Goal: Contribute content

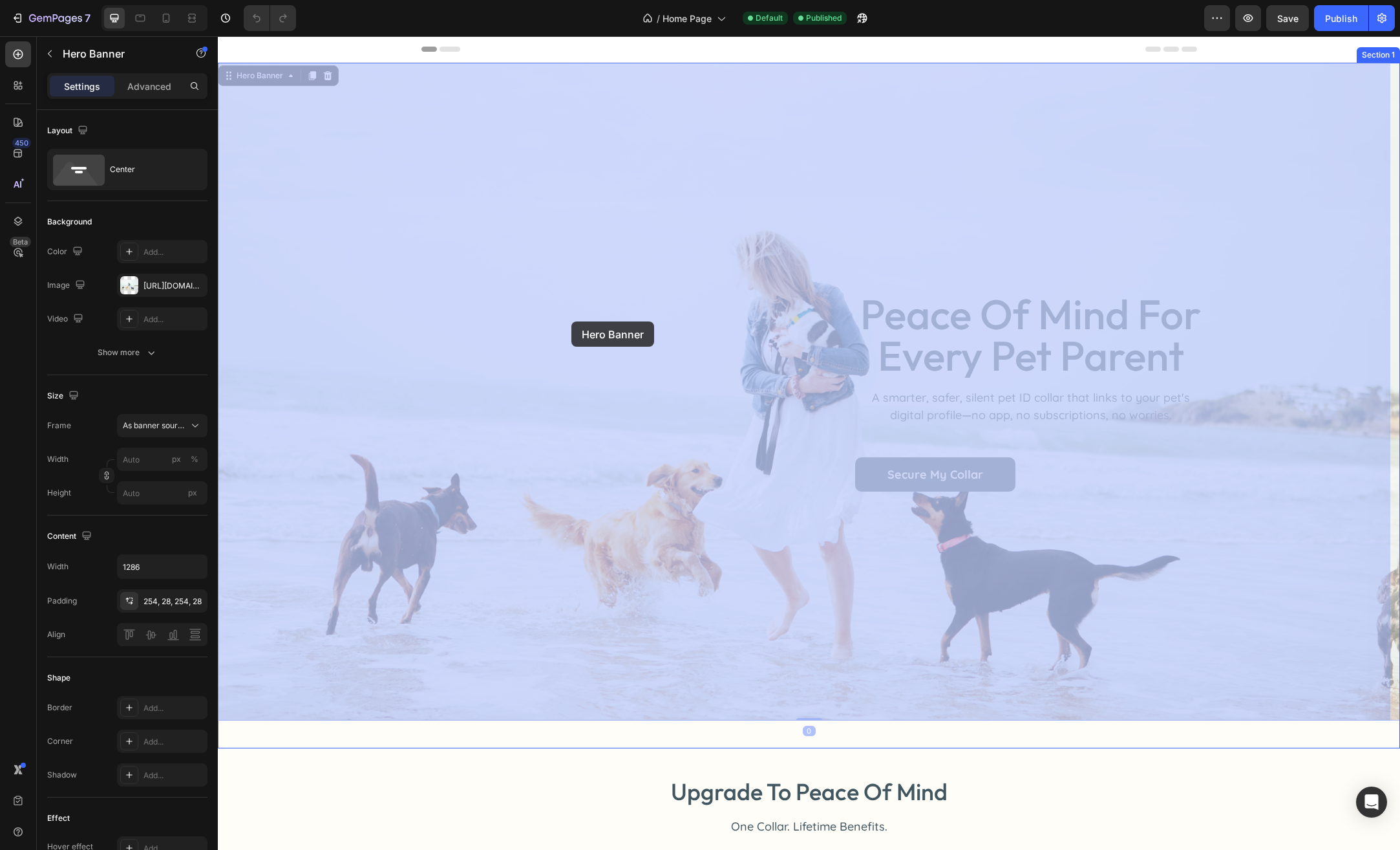
drag, startPoint x: 635, startPoint y: 318, endPoint x: 572, endPoint y: 321, distance: 63.1
drag, startPoint x: 513, startPoint y: 312, endPoint x: 491, endPoint y: 312, distance: 22.0
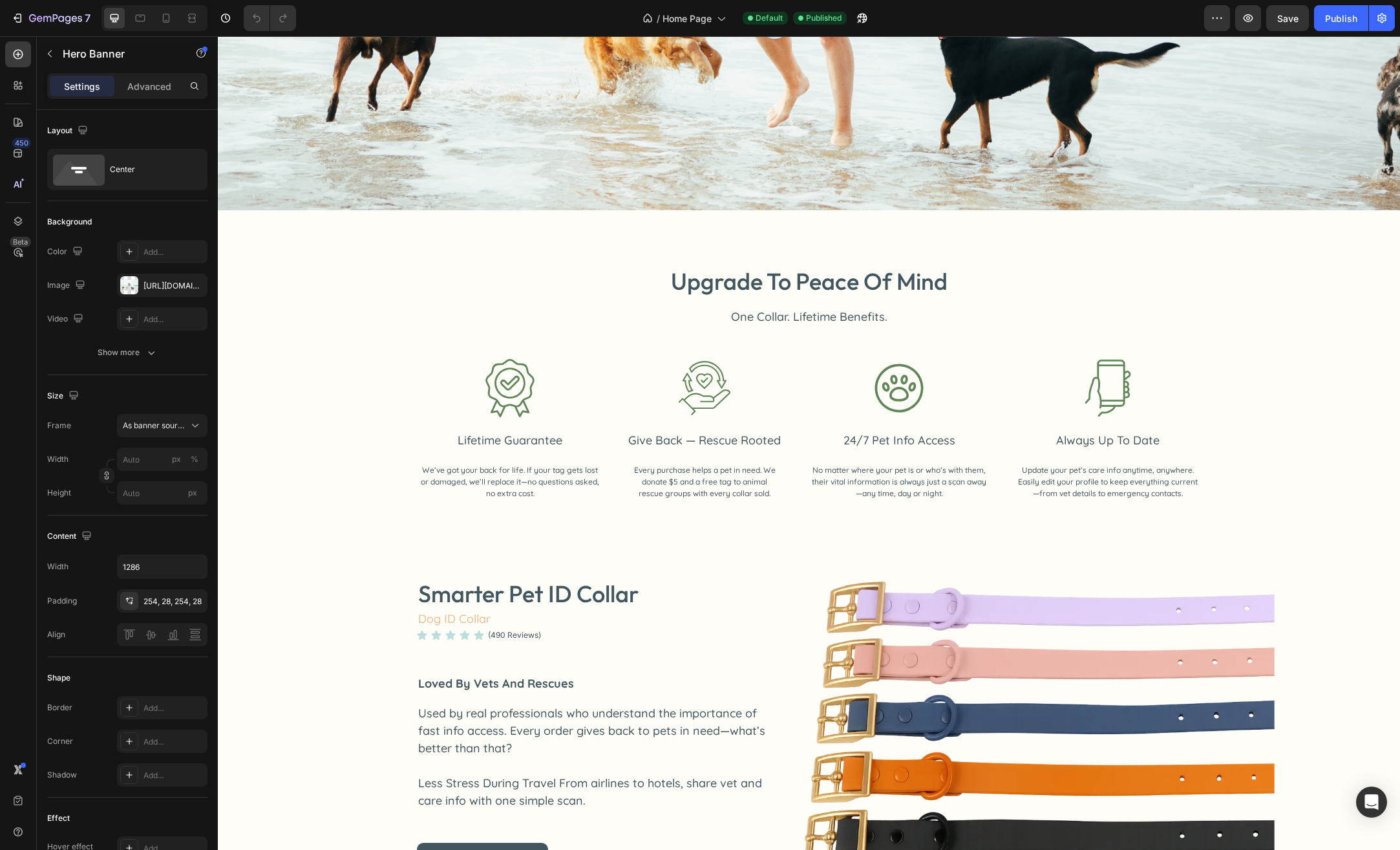
scroll to position [518, 0]
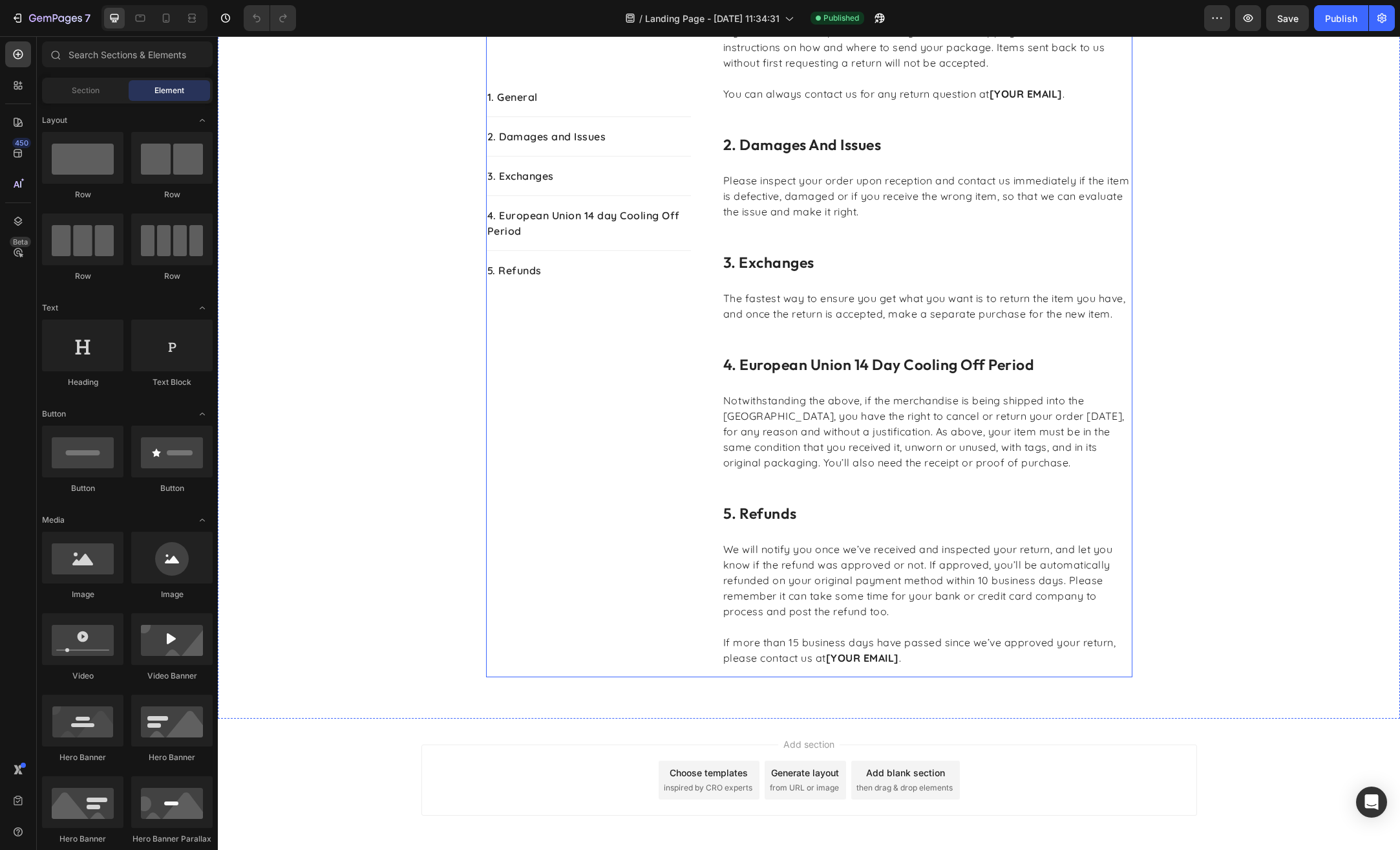
scroll to position [526, 0]
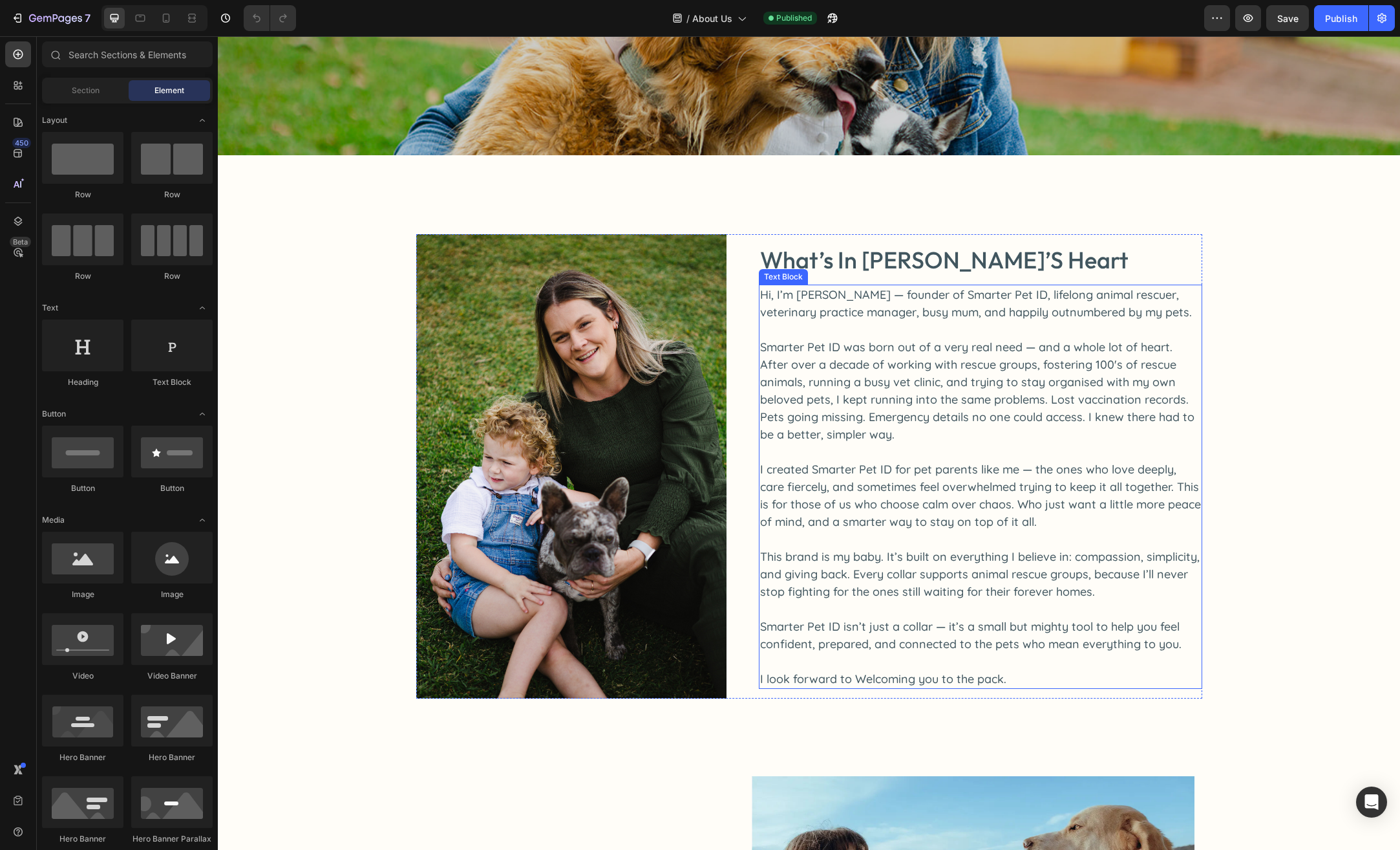
scroll to position [258, 0]
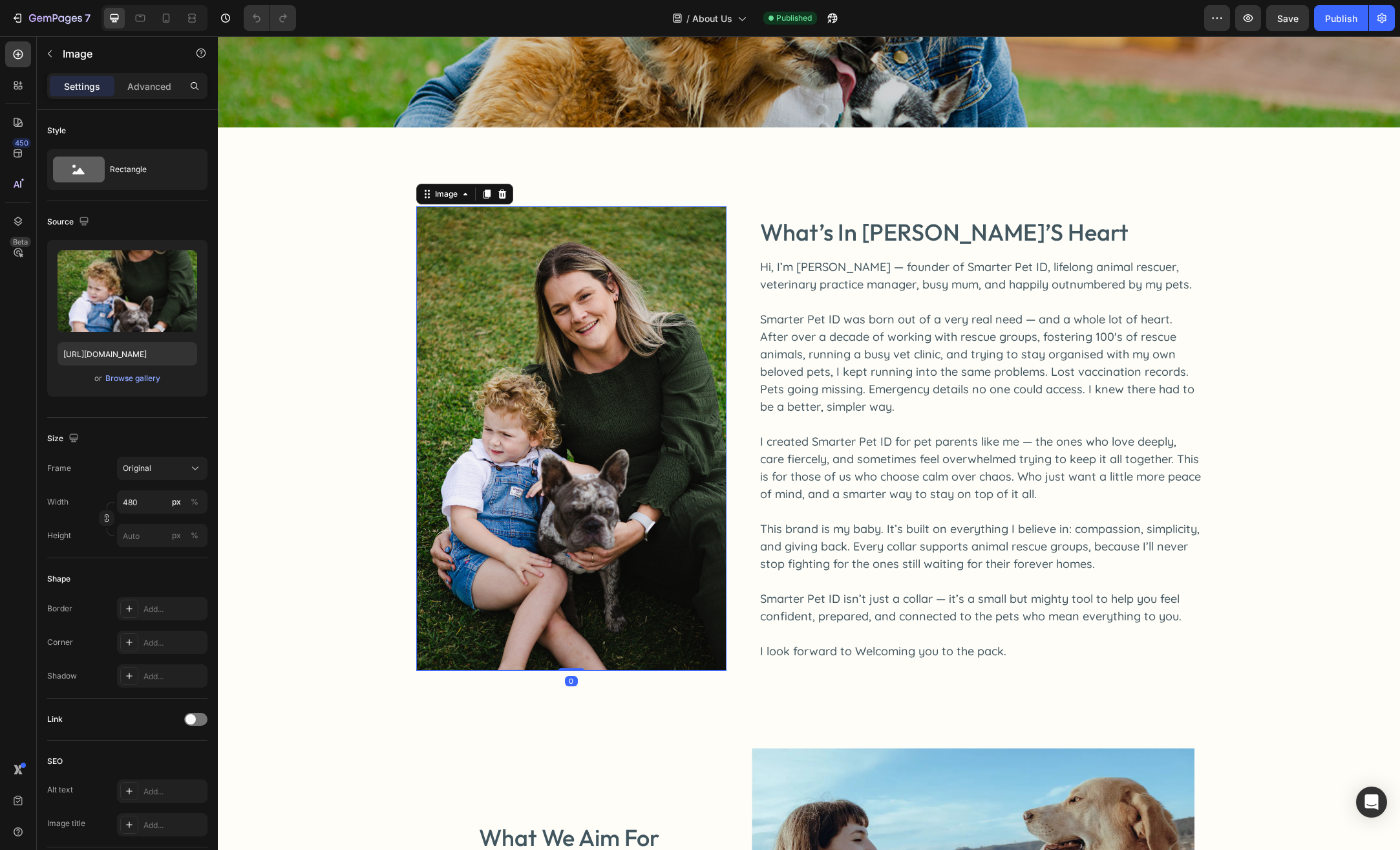
click at [678, 409] on img at bounding box center [572, 438] width 310 height 464
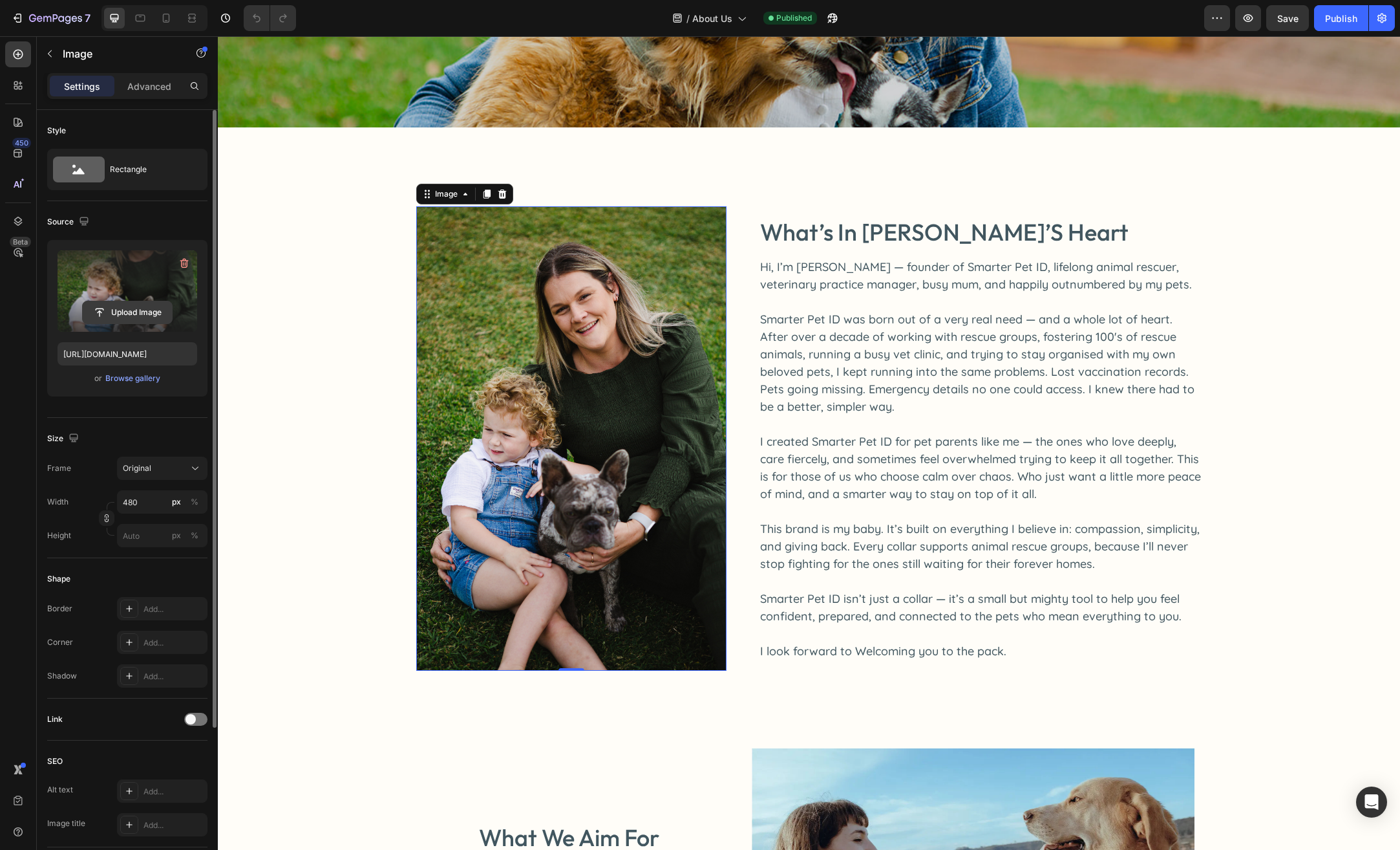
click at [119, 310] on input "file" at bounding box center [127, 313] width 89 height 22
click at [140, 314] on input "file" at bounding box center [127, 313] width 89 height 22
click at [120, 306] on input "file" at bounding box center [127, 313] width 89 height 22
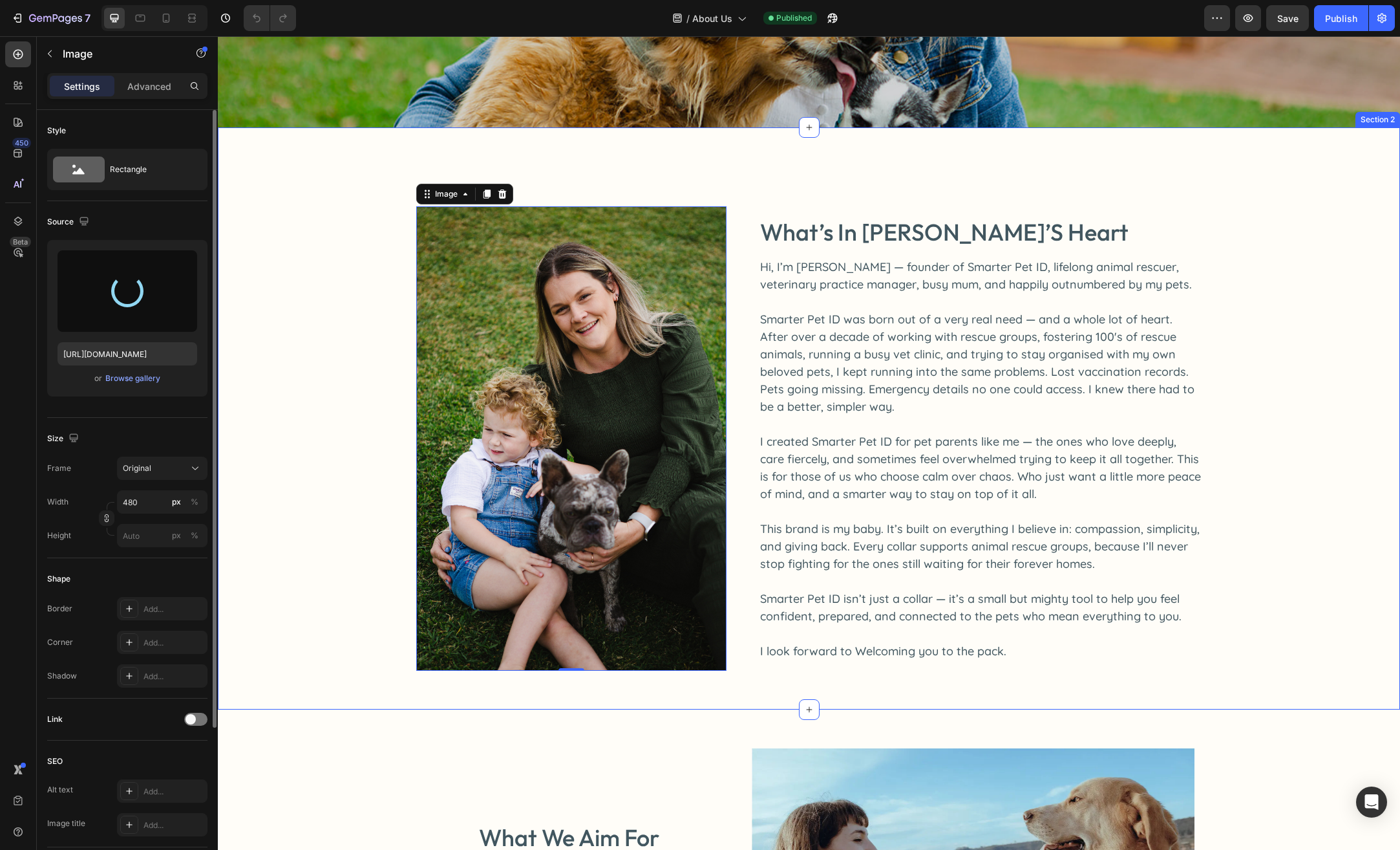
type input "https://cdn.shopify.com/s/files/1/0763/9446/3478/files/gempages_578392358681314…"
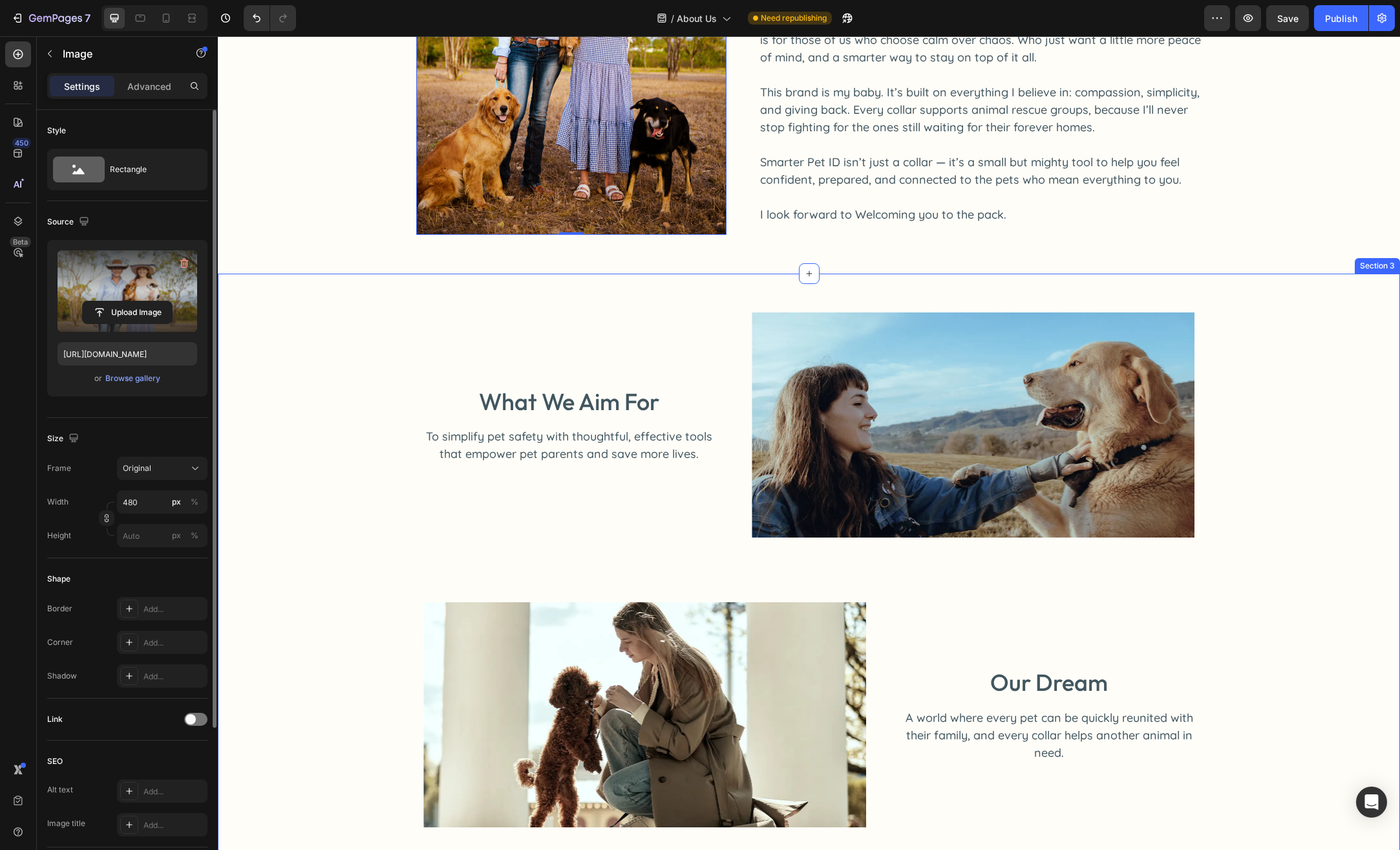
scroll to position [712, 0]
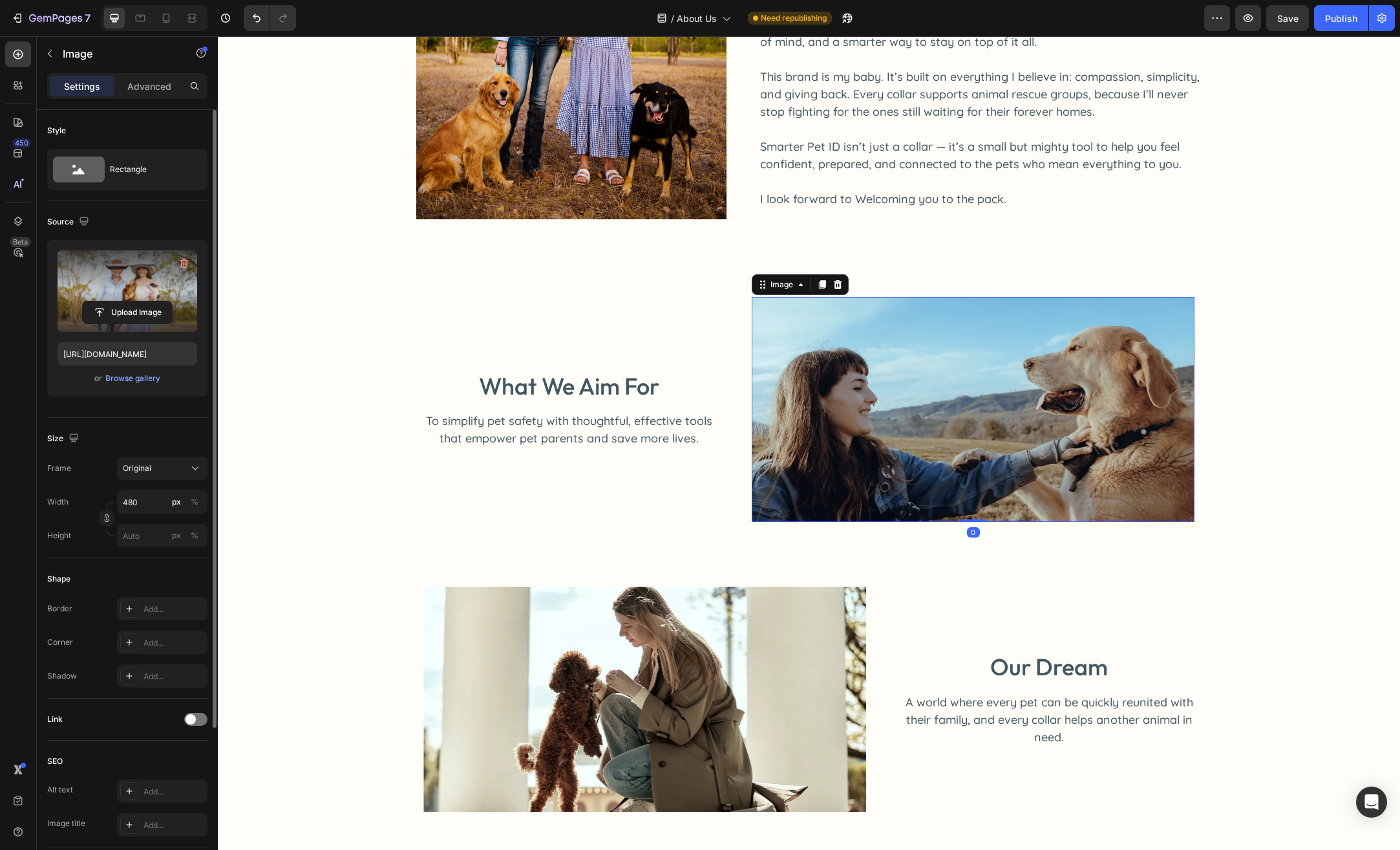
click at [837, 454] on img at bounding box center [973, 409] width 443 height 225
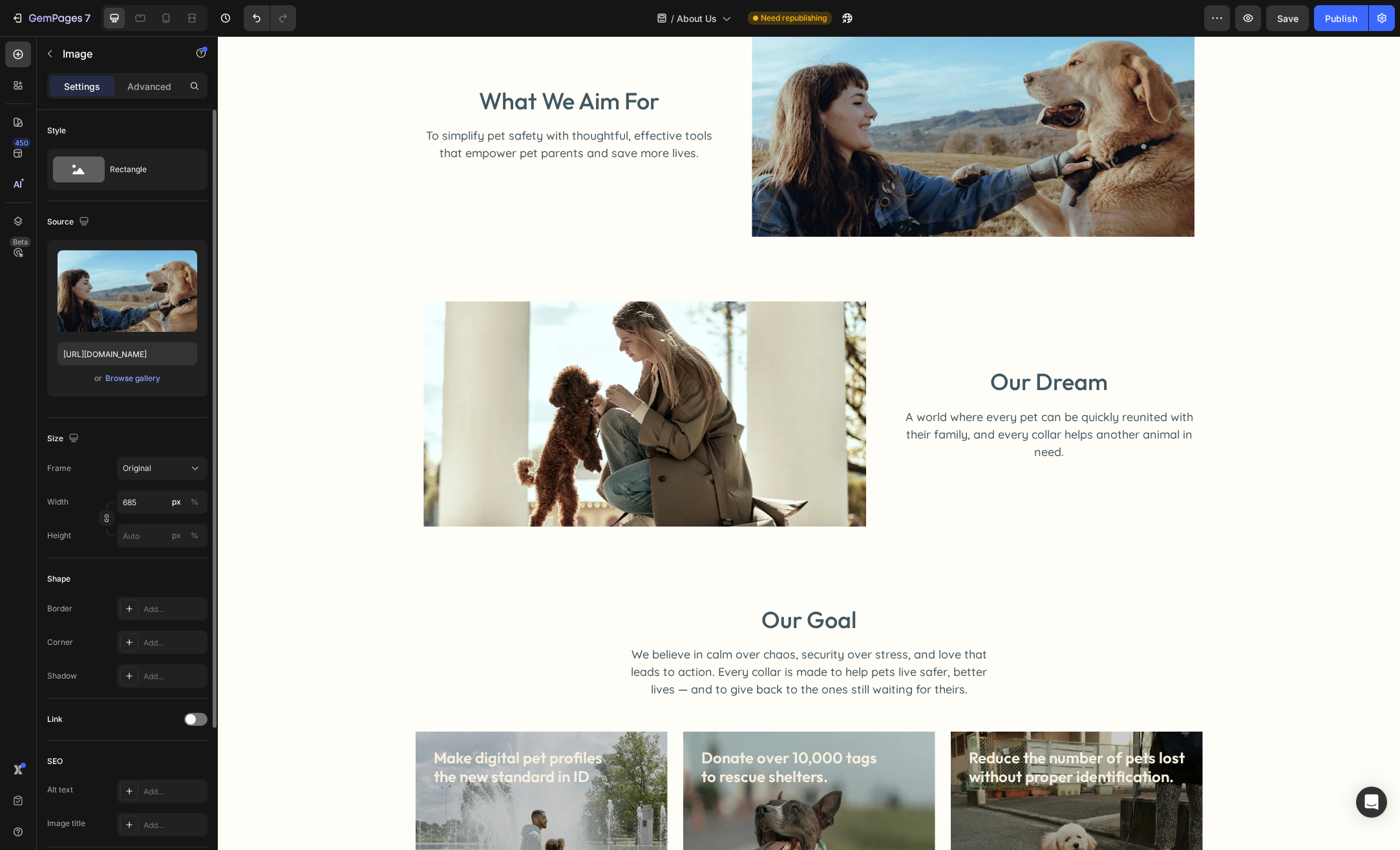
scroll to position [970, 0]
